Goal: Obtain resource: Obtain resource

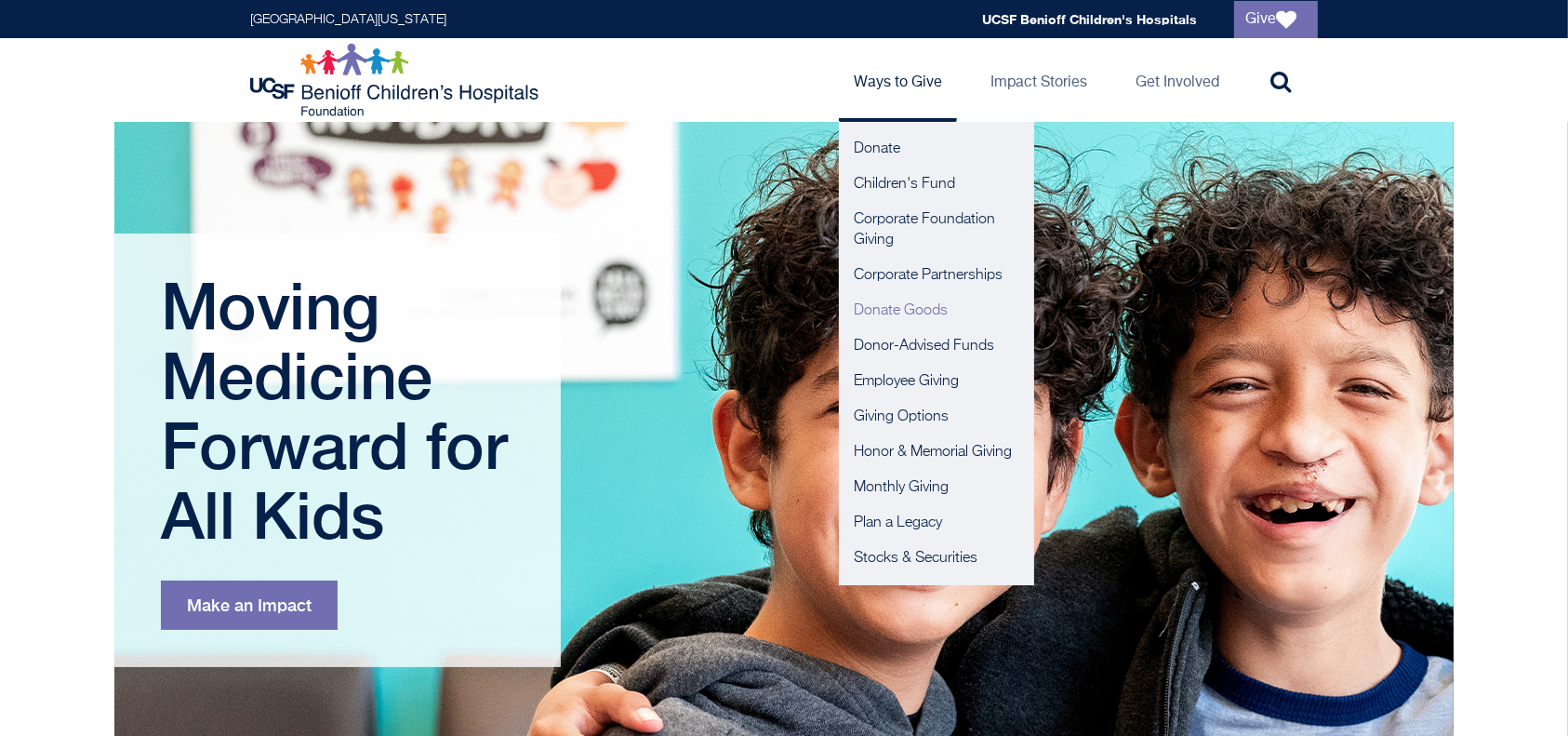
click at [879, 313] on link "Donate Goods" at bounding box center [937, 311] width 195 height 36
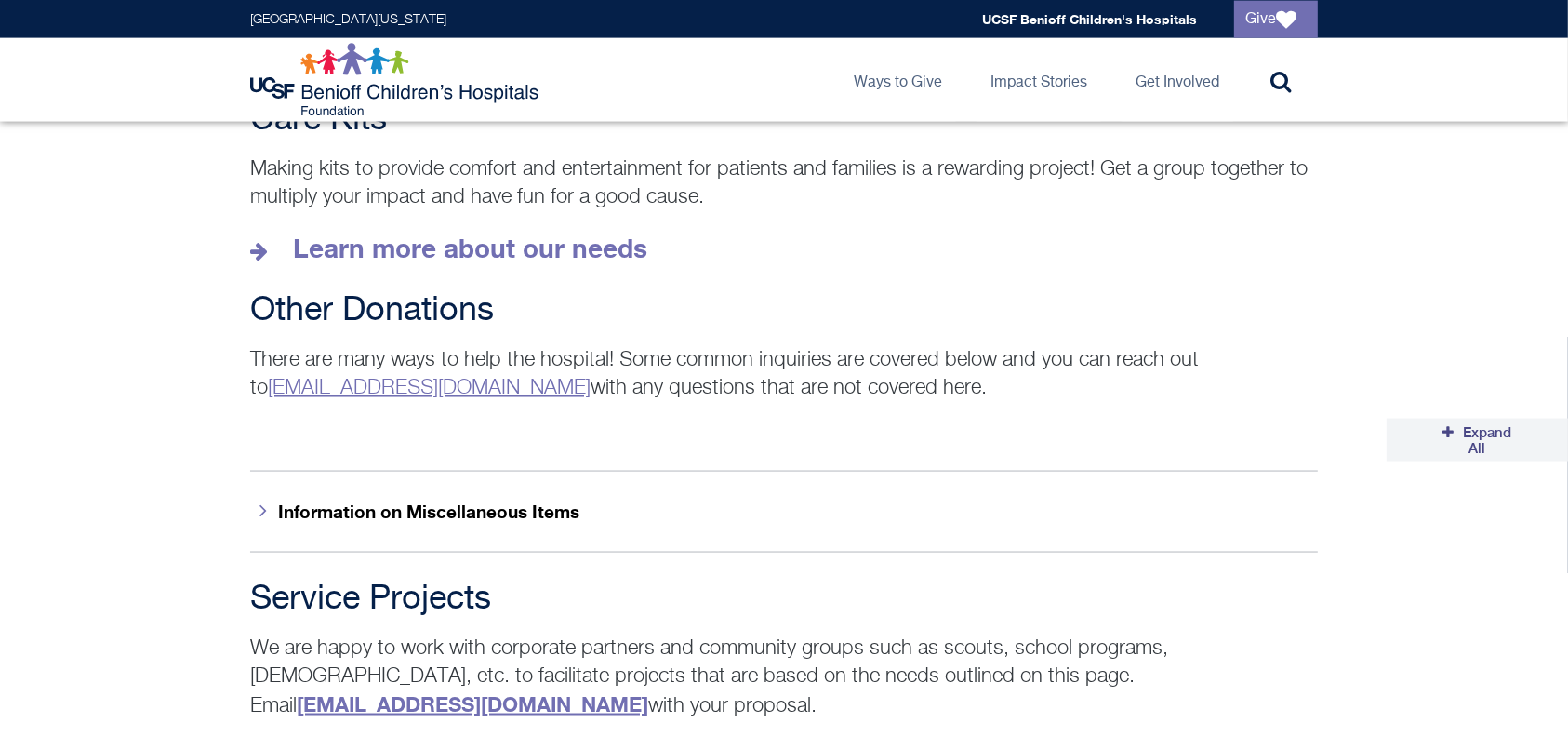
scroll to position [2733, 0]
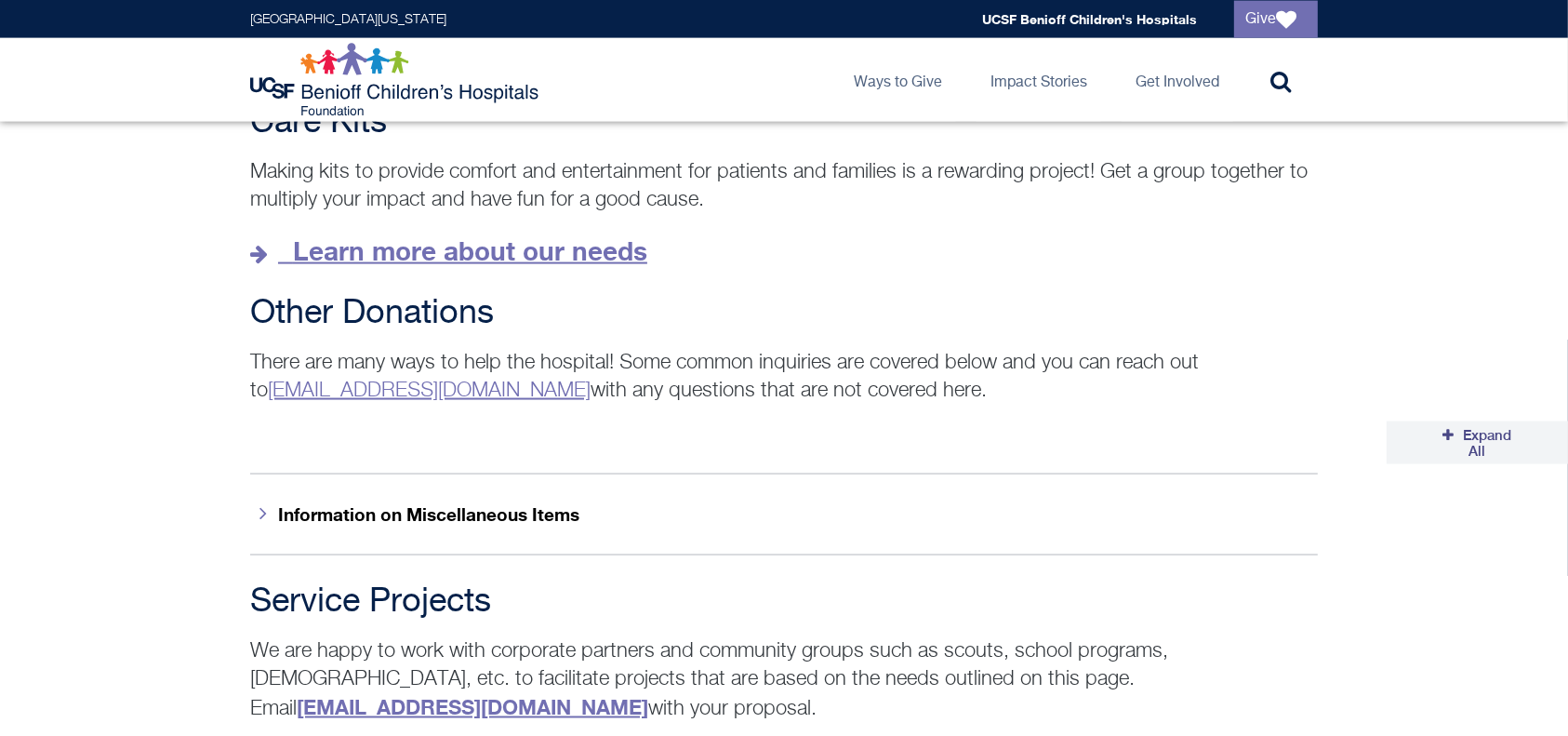
click at [575, 236] on strong "Learn more about our needs" at bounding box center [469, 251] width 354 height 31
